Goal: Task Accomplishment & Management: Complete application form

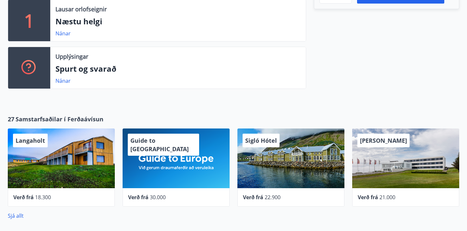
scroll to position [244, 0]
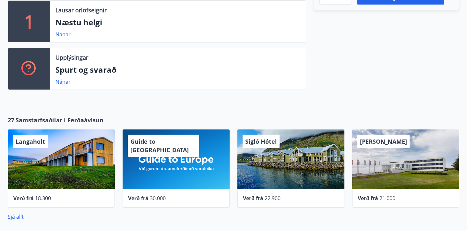
click at [161, 170] on div "Guide to [GEOGRAPHIC_DATA]" at bounding box center [176, 159] width 107 height 60
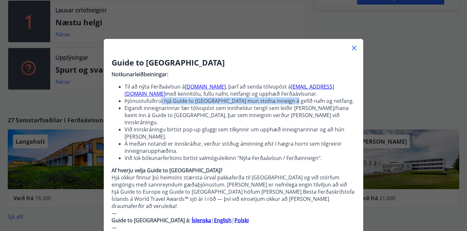
drag, startPoint x: 159, startPoint y: 100, endPoint x: 290, endPoint y: 99, distance: 130.4
click at [290, 100] on li "Þjónustufulltrúi hjá Guide to [GEOGRAPHIC_DATA] mun stofna inneign á gefið nafn…" at bounding box center [240, 100] width 231 height 7
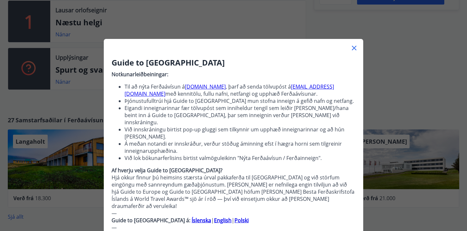
click at [262, 110] on li "Eigandi inneignarinnar fær tölvupóst sem inniheldur tengil sem leiðir [PERSON_N…" at bounding box center [240, 114] width 231 height 21
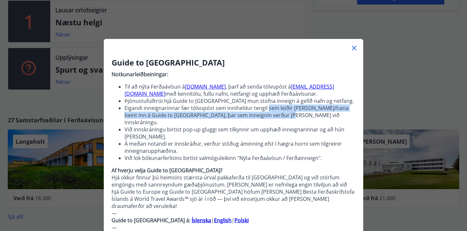
drag, startPoint x: 266, startPoint y: 110, endPoint x: 283, endPoint y: 118, distance: 18.6
click at [283, 118] on li "Eigandi inneignarinnar fær tölvupóst sem inniheldur tengil sem leiðir [PERSON_N…" at bounding box center [240, 114] width 231 height 21
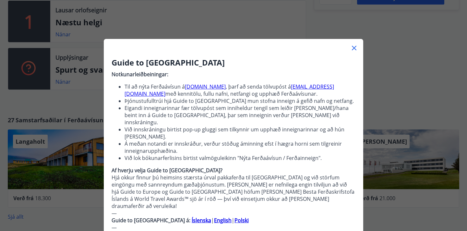
click at [284, 118] on li "Eigandi inneignarinnar fær tölvupóst sem inniheldur tengil sem leiðir [PERSON_N…" at bounding box center [240, 114] width 231 height 21
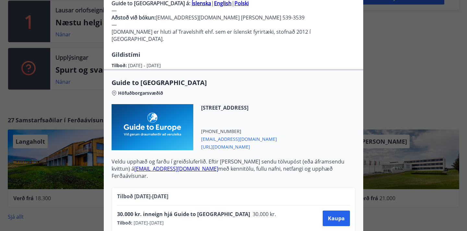
scroll to position [276, 0]
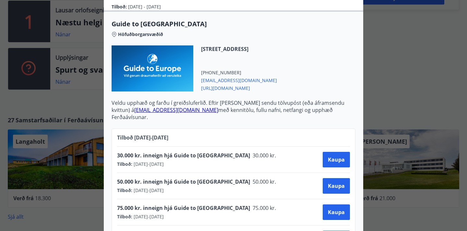
click at [197, 204] on span "75.000 kr. inneign hjá Guide to [GEOGRAPHIC_DATA]" at bounding box center [183, 207] width 133 height 7
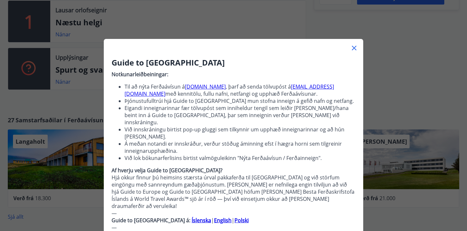
click at [359, 107] on div "Guide to [GEOGRAPHIC_DATA] Notkunarleiðbeiningar: Til að nýta Ferðaávísun á [DO…" at bounding box center [233, 115] width 467 height 231
click at [358, 45] on div at bounding box center [234, 45] width 260 height 13
click at [355, 47] on icon at bounding box center [354, 48] width 8 height 8
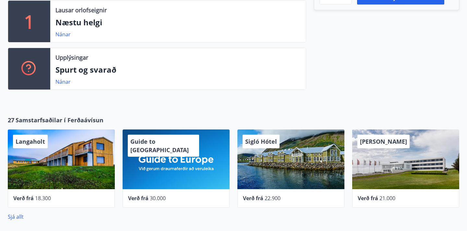
click at [186, 161] on div "Guide to [GEOGRAPHIC_DATA]" at bounding box center [176, 159] width 107 height 60
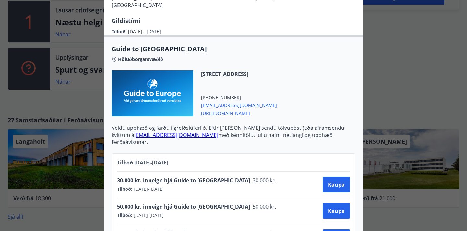
scroll to position [253, 0]
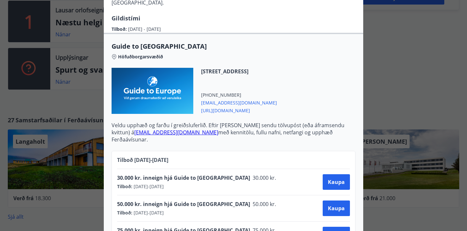
click at [359, 54] on div "Guide to [GEOGRAPHIC_DATA] Notkunarleiðbeiningar: Til að nýta Ferðaávísun á [DO…" at bounding box center [233, 115] width 467 height 231
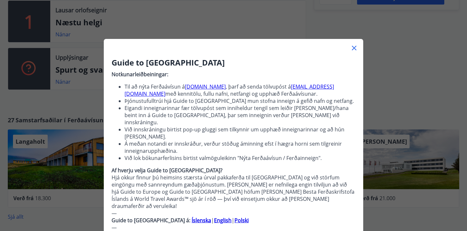
click at [355, 47] on icon at bounding box center [354, 48] width 8 height 8
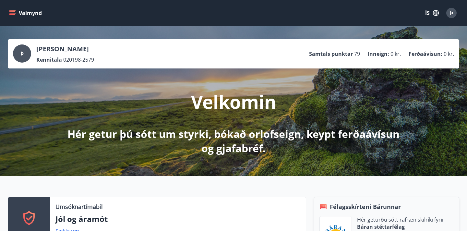
scroll to position [3, 0]
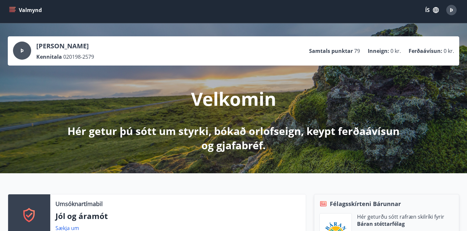
click at [344, 39] on div "[PERSON_NAME] Kennitala 020198-2579 Samtals punktar 79 Inneign : 0 kr. Ferðaáví…" at bounding box center [234, 50] width 452 height 29
click at [342, 51] on p "Samtals punktar" at bounding box center [331, 50] width 44 height 7
click at [56, 47] on p "[PERSON_NAME]" at bounding box center [65, 46] width 58 height 9
click at [28, 4] on div "Valmynd ÍS Þ" at bounding box center [234, 10] width 452 height 16
click at [27, 8] on button "Valmynd" at bounding box center [26, 10] width 37 height 12
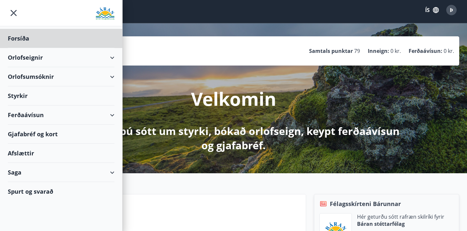
click at [60, 93] on div "Styrkir" at bounding box center [61, 95] width 107 height 19
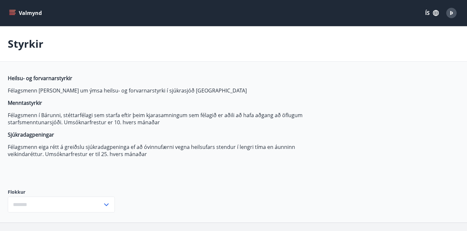
type input "***"
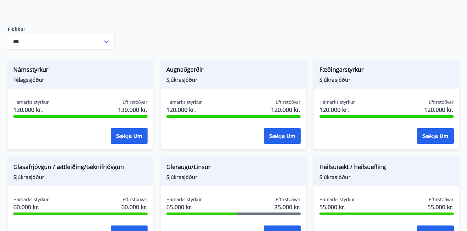
scroll to position [164, 0]
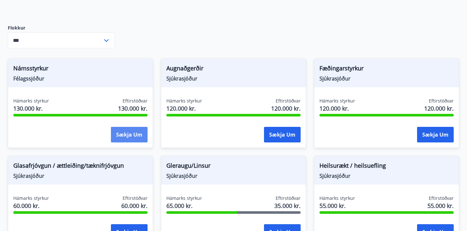
click at [119, 134] on button "Sækja um" at bounding box center [129, 135] width 37 height 16
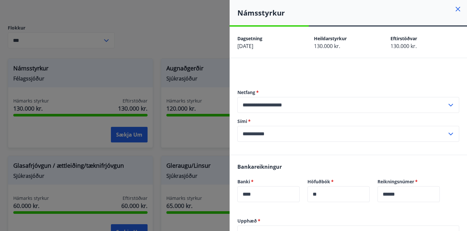
scroll to position [115, 0]
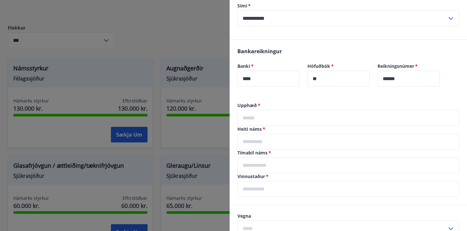
click at [273, 118] on input "text" at bounding box center [348, 118] width 222 height 16
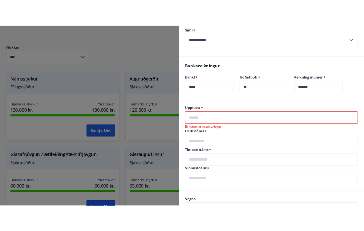
scroll to position [156, 0]
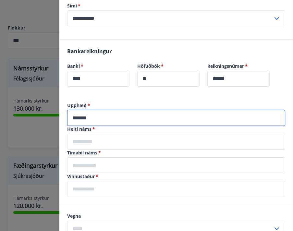
type input "*******"
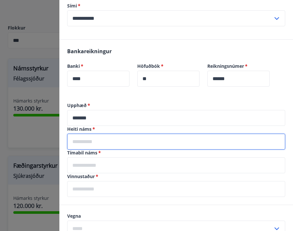
type input "*"
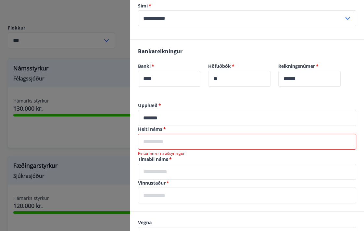
paste input "**********"
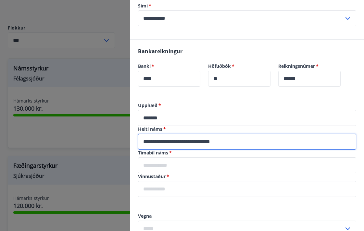
click at [245, 143] on input "**********" at bounding box center [247, 142] width 218 height 16
type input "**********"
click at [256, 168] on input "text" at bounding box center [247, 165] width 218 height 16
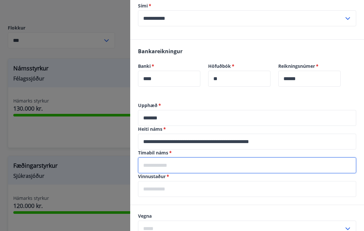
scroll to position [127, 0]
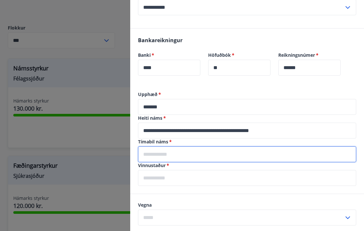
type input "**********"
click at [227, 157] on input "**********" at bounding box center [247, 154] width 218 height 16
click at [172, 177] on input "text" at bounding box center [247, 178] width 218 height 16
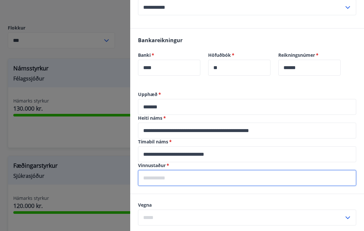
type input "**********"
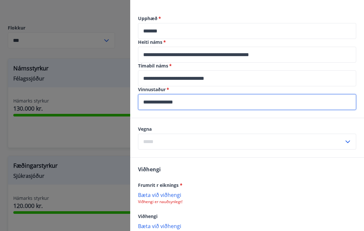
scroll to position [211, 0]
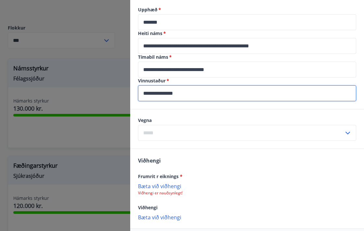
click at [205, 133] on input "text" at bounding box center [241, 133] width 206 height 16
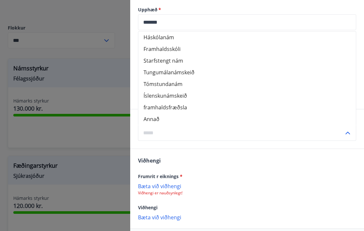
scroll to position [196, 0]
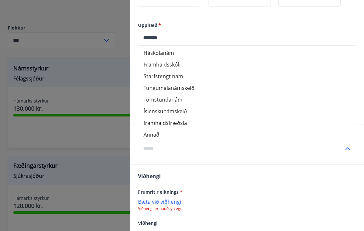
click at [196, 54] on li "Háskólanám" at bounding box center [246, 53] width 217 height 12
type input "**********"
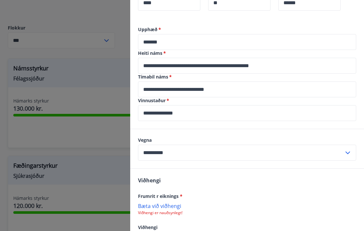
scroll to position [241, 0]
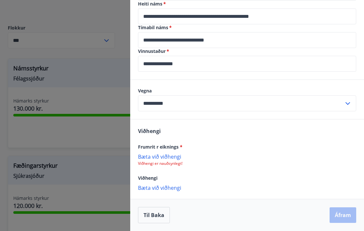
click at [171, 158] on p "Bæta við viðhengi" at bounding box center [247, 156] width 218 height 6
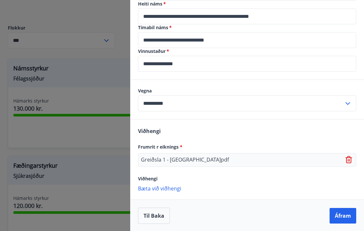
click at [168, 189] on p "Bæta við viðhengi" at bounding box center [247, 188] width 218 height 6
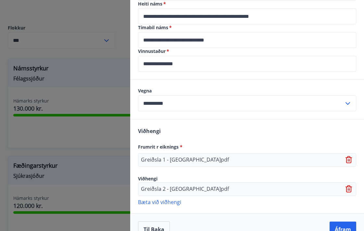
scroll to position [255, 0]
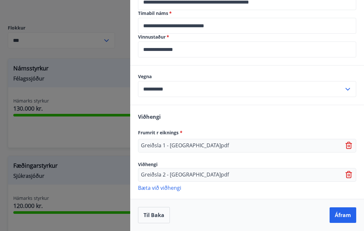
click at [166, 189] on p "Bæta við viðhengi" at bounding box center [247, 187] width 218 height 6
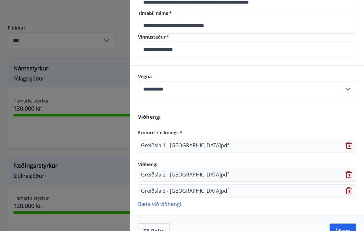
scroll to position [271, 0]
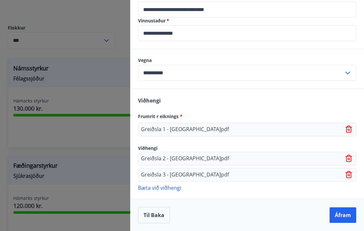
click at [160, 188] on p "Bæta við viðhengi" at bounding box center [247, 187] width 218 height 6
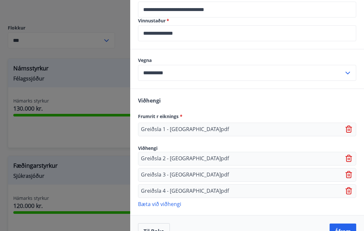
click at [348, 190] on icon at bounding box center [349, 191] width 8 height 8
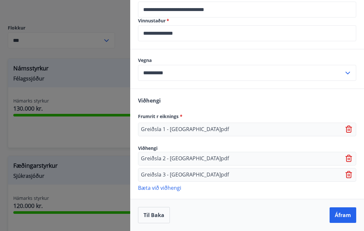
click at [348, 174] on icon at bounding box center [349, 175] width 8 height 8
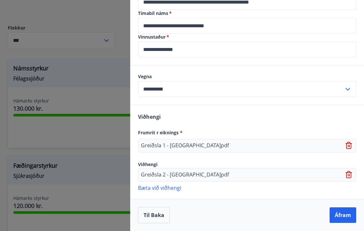
click at [348, 176] on icon at bounding box center [347, 175] width 1 height 3
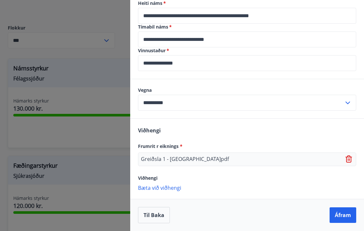
click at [348, 165] on div "Greiðsla 1 - [GEOGRAPHIC_DATA]pdf" at bounding box center [247, 159] width 218 height 14
click at [348, 162] on icon at bounding box center [348, 158] width 6 height 7
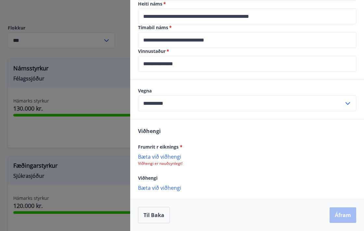
scroll to position [241, 0]
click at [170, 162] on p "Viðhengi er nauðsynlegt!" at bounding box center [247, 163] width 218 height 5
click at [166, 154] on p "Bæta við viðhengi" at bounding box center [247, 156] width 218 height 6
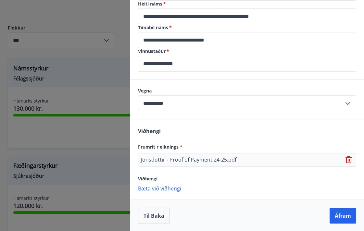
scroll to position [241, 0]
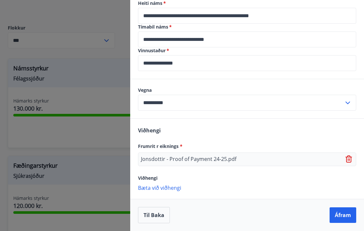
click at [171, 188] on p "Bæta við viðhengi" at bounding box center [247, 187] width 218 height 6
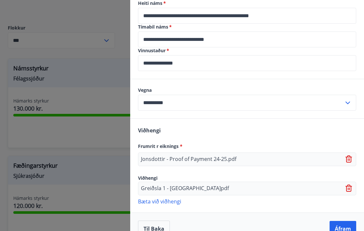
scroll to position [255, 0]
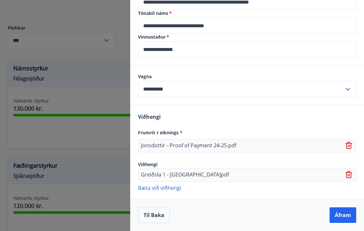
click at [161, 187] on p "Bæta við viðhengi" at bounding box center [247, 187] width 218 height 6
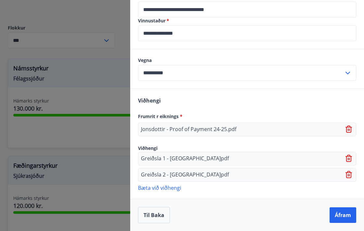
click at [167, 194] on div "Viðhengi Frumrit r eiknings * Jonsdottir - Proof of Payment 24-25.pdf Viðhengi …" at bounding box center [247, 144] width 234 height 110
click at [167, 188] on p "Bæta við viðhengi" at bounding box center [247, 187] width 218 height 6
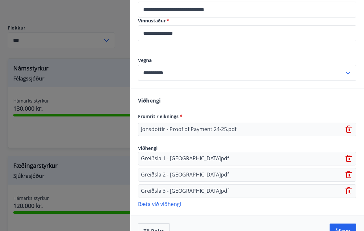
click at [172, 203] on p "Bæta við viðhengi" at bounding box center [247, 203] width 218 height 6
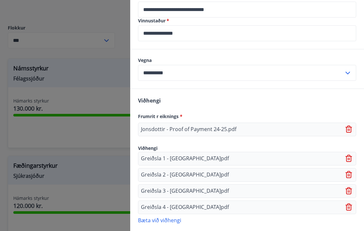
click at [176, 217] on p "Bæta við viðhengi" at bounding box center [247, 220] width 218 height 6
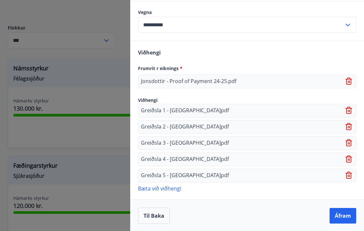
scroll to position [320, 0]
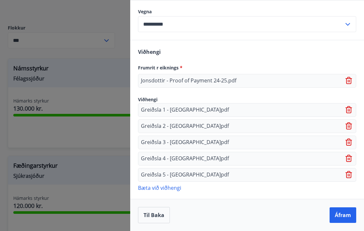
click at [168, 188] on p "Bæta við viðhengi" at bounding box center [247, 187] width 218 height 6
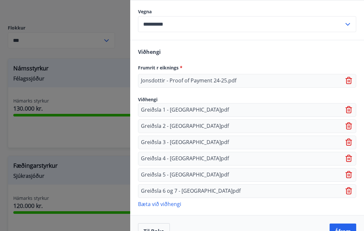
click at [154, 200] on p "Bæta við viðhengi" at bounding box center [247, 203] width 218 height 6
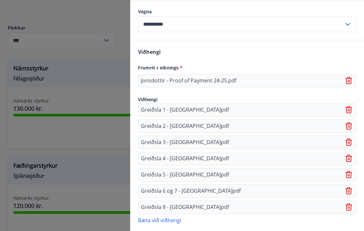
scroll to position [352, 0]
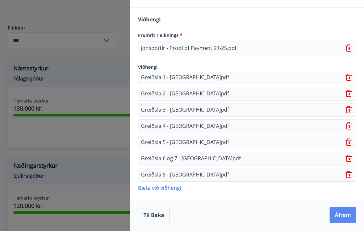
click at [341, 213] on button "Áfram" at bounding box center [342, 215] width 27 height 16
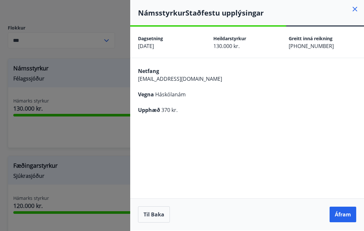
scroll to position [0, 0]
click at [157, 217] on button "Til baka" at bounding box center [154, 214] width 32 height 16
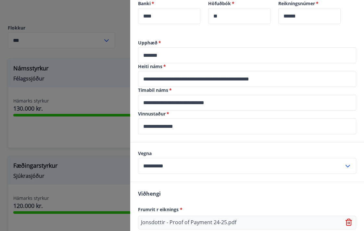
scroll to position [214, 0]
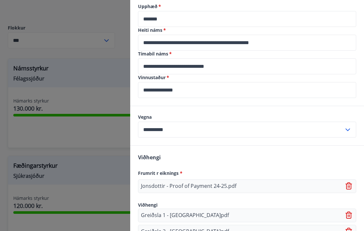
click at [174, 17] on input "*******" at bounding box center [247, 19] width 218 height 16
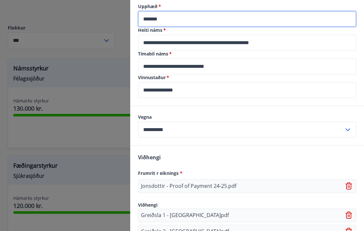
click at [174, 17] on input "*******" at bounding box center [247, 19] width 218 height 16
type input "******"
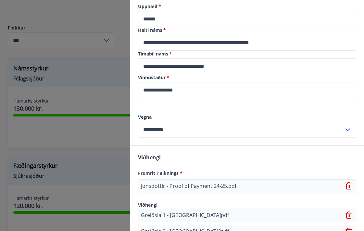
scroll to position [352, 0]
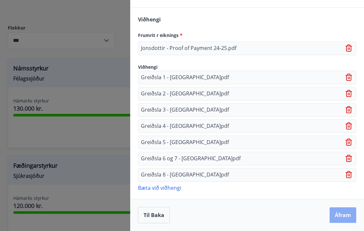
click at [337, 214] on button "Áfram" at bounding box center [342, 215] width 27 height 16
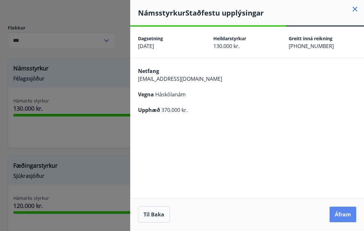
click at [342, 215] on button "Áfram" at bounding box center [342, 215] width 27 height 16
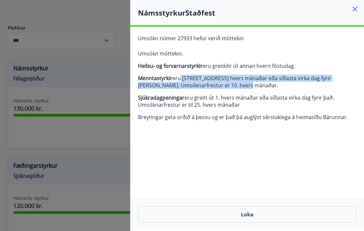
drag, startPoint x: 178, startPoint y: 78, endPoint x: 240, endPoint y: 86, distance: 62.8
click at [240, 86] on p "Menntastyrkir eru [STREET_ADDRESS] hvers mánaðar eða síðasta virka dag fyrir [P…" at bounding box center [247, 82] width 218 height 14
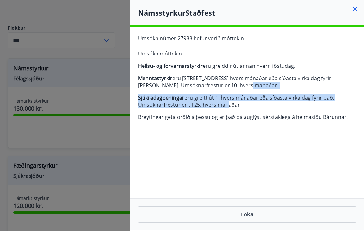
drag, startPoint x: 236, startPoint y: 85, endPoint x: 227, endPoint y: 105, distance: 21.9
click at [227, 105] on span "Umsókn móttekin. Heilsu- og forvarnarstyrkir eru greiddir út [PERSON_NAME] hver…" at bounding box center [247, 85] width 218 height 71
click at [232, 215] on button "Loka" at bounding box center [247, 214] width 218 height 16
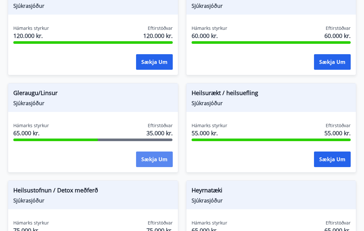
scroll to position [378, 0]
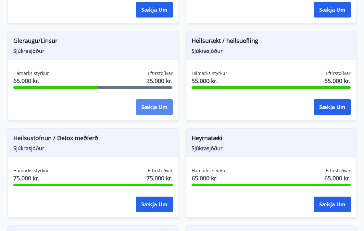
click at [152, 109] on button "Sækja um" at bounding box center [154, 107] width 37 height 16
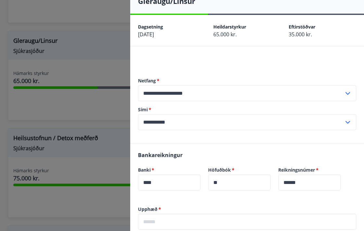
scroll to position [0, 0]
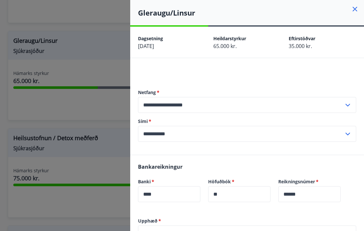
click at [355, 7] on icon at bounding box center [355, 9] width 8 height 8
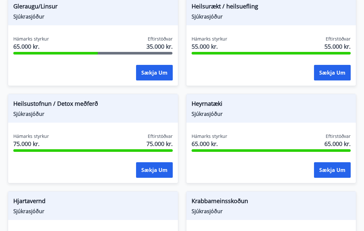
scroll to position [401, 0]
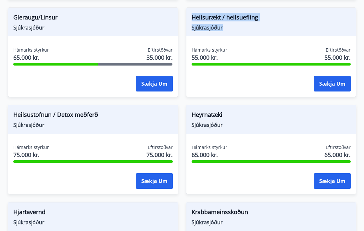
drag, startPoint x: 192, startPoint y: 16, endPoint x: 246, endPoint y: 34, distance: 56.3
click at [246, 34] on div "Heilsurækt / heilsuefling Sjúkrasjóður" at bounding box center [271, 22] width 170 height 29
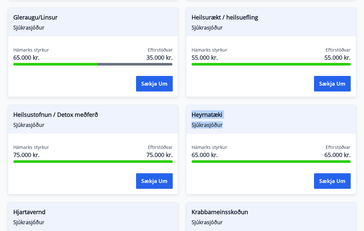
drag, startPoint x: 192, startPoint y: 118, endPoint x: 237, endPoint y: 126, distance: 45.1
click at [237, 126] on div "Heyrnatæki Sjúkrasjóður" at bounding box center [271, 119] width 170 height 29
click at [237, 126] on span "Sjúkrasjóður" at bounding box center [270, 124] width 159 height 7
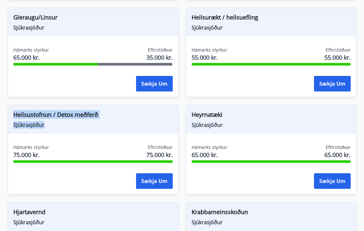
drag, startPoint x: 15, startPoint y: 114, endPoint x: 96, endPoint y: 123, distance: 81.6
click at [96, 123] on div "Heilsustofnun / Detox meðferð Sjúkrasjóður" at bounding box center [93, 119] width 170 height 29
click at [96, 123] on span "Sjúkrasjóður" at bounding box center [92, 124] width 159 height 7
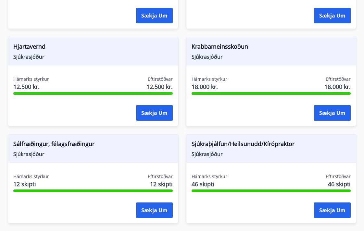
scroll to position [591, 0]
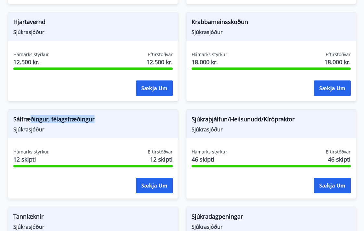
drag, startPoint x: 30, startPoint y: 119, endPoint x: 109, endPoint y: 119, distance: 78.8
click at [109, 119] on span "Sálfræðingur, félagsfræðingur" at bounding box center [92, 120] width 159 height 11
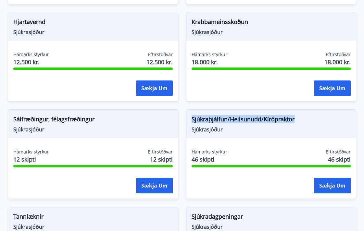
drag, startPoint x: 192, startPoint y: 117, endPoint x: 301, endPoint y: 119, distance: 109.7
click at [301, 119] on span "Sjúkraþjálfun/Heilsunudd/Kírópraktor" at bounding box center [270, 120] width 159 height 11
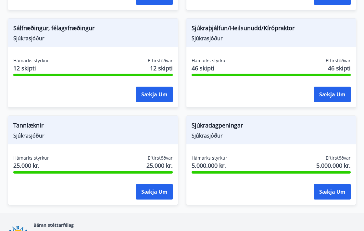
scroll to position [684, 0]
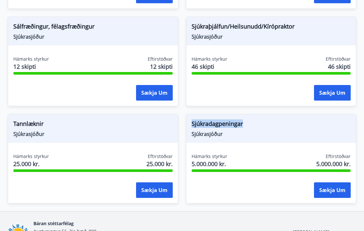
drag, startPoint x: 192, startPoint y: 123, endPoint x: 244, endPoint y: 123, distance: 51.3
click at [244, 123] on span "Sjúkradagpeningar" at bounding box center [270, 124] width 159 height 11
drag, startPoint x: 13, startPoint y: 122, endPoint x: 79, endPoint y: 127, distance: 66.1
click at [79, 127] on div "Tannlæknir Sjúkrasjóður" at bounding box center [93, 128] width 170 height 29
click at [79, 127] on span "Tannlæknir" at bounding box center [92, 124] width 159 height 11
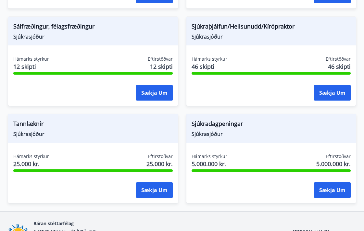
click at [208, 122] on span "Sjúkradagpeningar" at bounding box center [270, 124] width 159 height 11
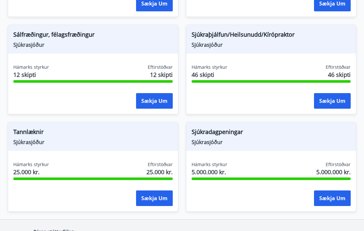
scroll to position [676, 0]
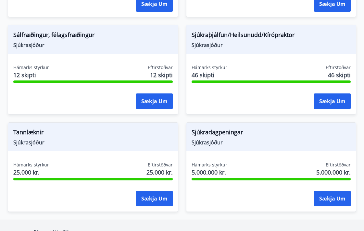
click at [146, 137] on span "Tannlæknir" at bounding box center [92, 133] width 159 height 11
drag, startPoint x: 13, startPoint y: 131, endPoint x: 56, endPoint y: 131, distance: 43.5
click at [56, 131] on div "Tannlæknir Sjúkrasjóður" at bounding box center [93, 137] width 170 height 29
click at [56, 131] on span "Tannlæknir" at bounding box center [92, 133] width 159 height 11
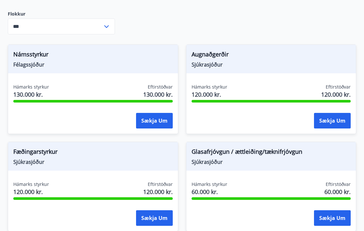
scroll to position [172, 0]
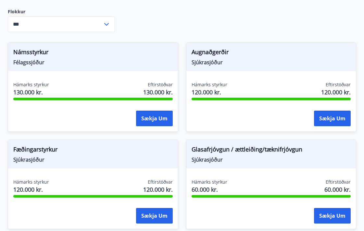
click at [181, 150] on div "Glasafrjóvgun / ættleiðing/tæknifrjóvgun Sjúkrasjóður Hámarks styrkur 60.000 kr…" at bounding box center [267, 180] width 178 height 97
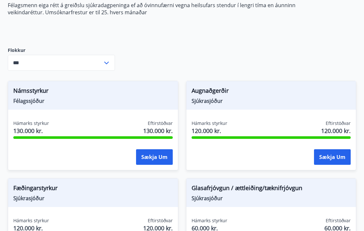
scroll to position [0, 0]
